Goal: Find specific page/section: Find specific page/section

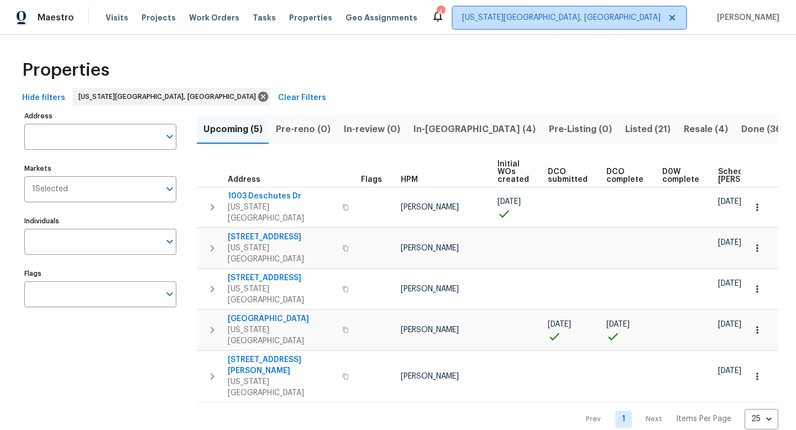
click at [625, 20] on span "[US_STATE][GEOGRAPHIC_DATA], [GEOGRAPHIC_DATA]" at bounding box center [561, 17] width 199 height 11
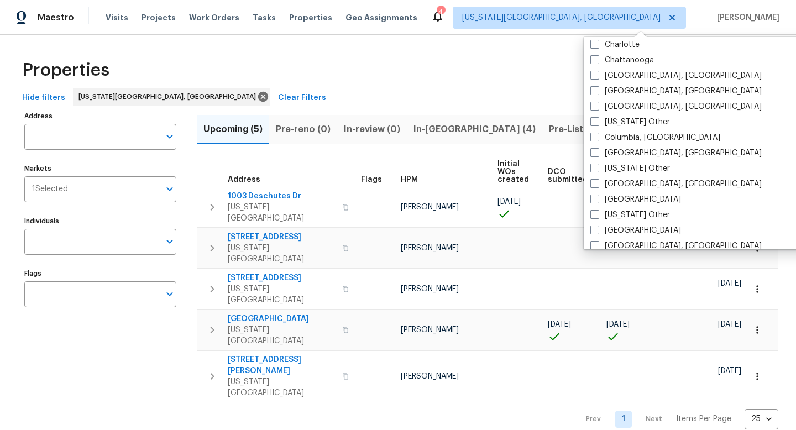
scroll to position [281, 0]
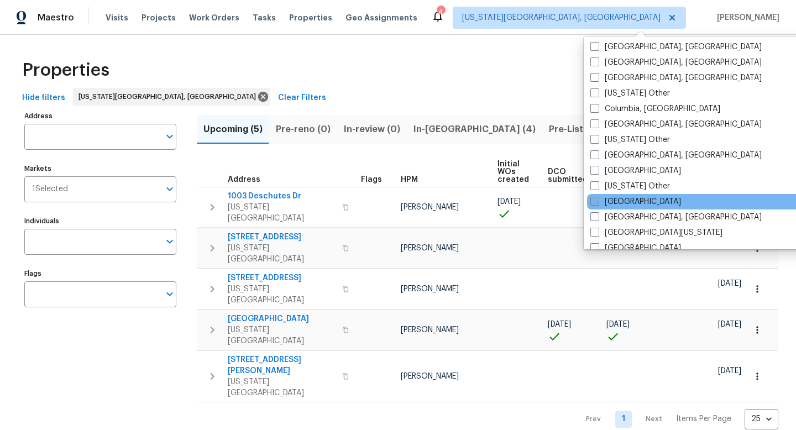
click at [594, 199] on span at bounding box center [595, 201] width 9 height 9
click at [594, 199] on input "[GEOGRAPHIC_DATA]" at bounding box center [594, 199] width 7 height 7
checkbox input "true"
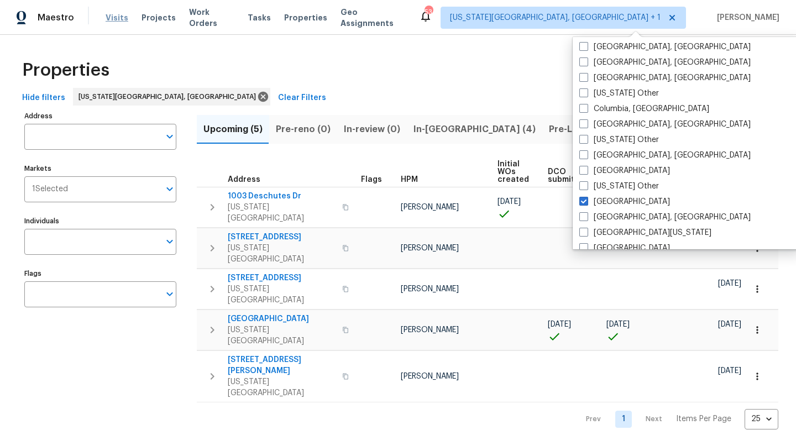
click at [112, 22] on span "Visits" at bounding box center [117, 17] width 23 height 11
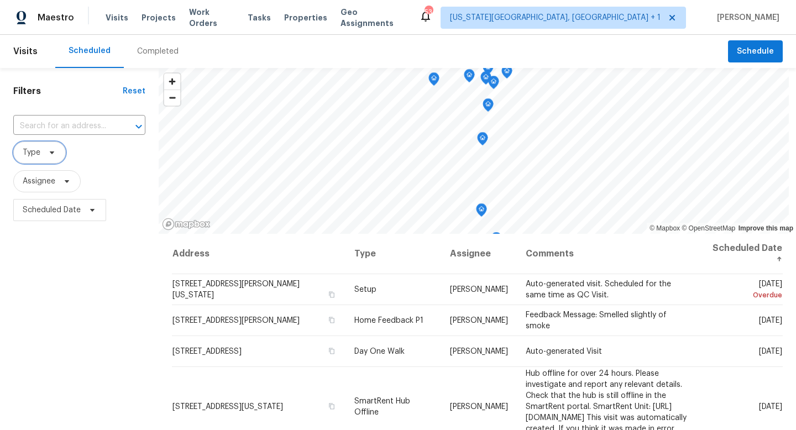
click at [49, 154] on icon at bounding box center [52, 152] width 9 height 9
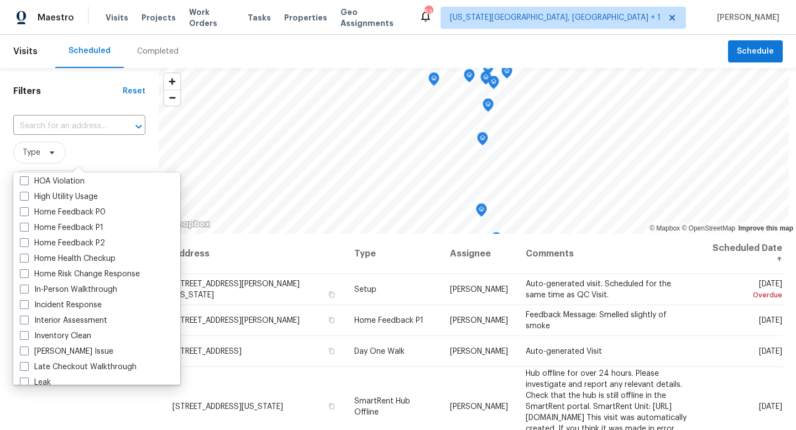
scroll to position [333, 0]
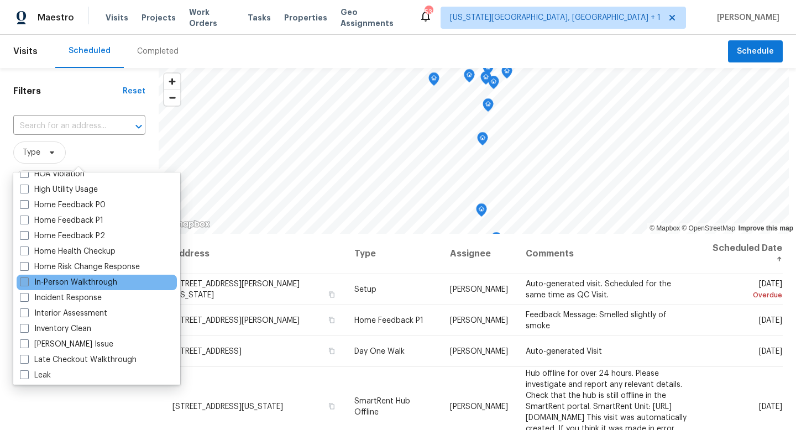
click at [23, 285] on span at bounding box center [24, 282] width 9 height 9
click at [23, 284] on input "In-Person Walkthrough" at bounding box center [23, 280] width 7 height 7
checkbox input "true"
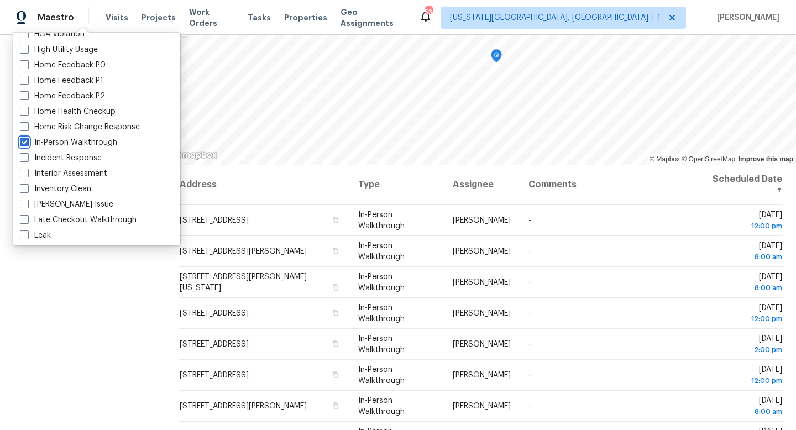
scroll to position [148, 0]
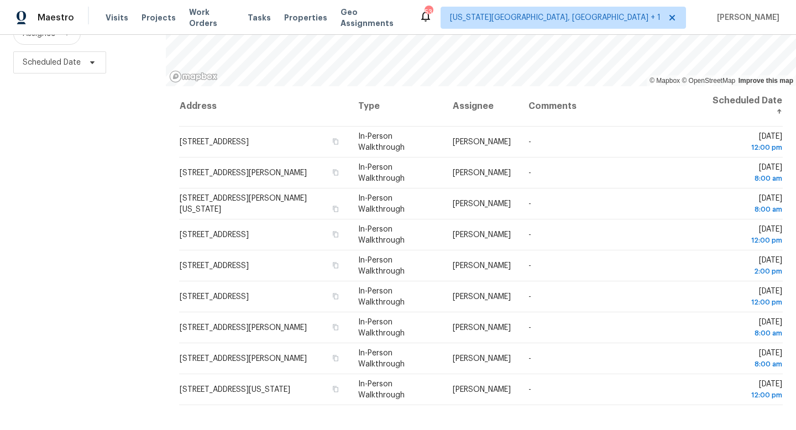
click at [98, 259] on div "Filters Reset ​ In-Person Walkthrough Assignee Scheduled Date" at bounding box center [83, 175] width 166 height 510
